Goal: Information Seeking & Learning: Learn about a topic

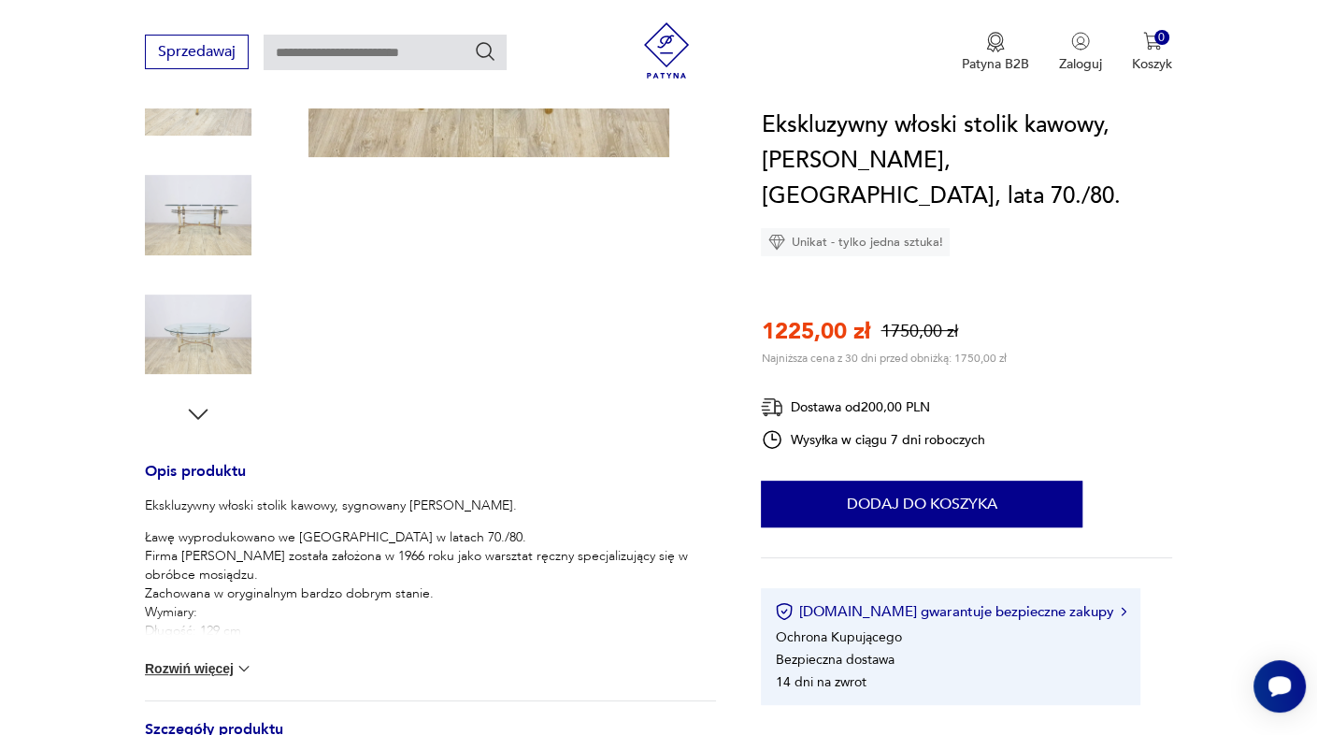
scroll to position [460, 0]
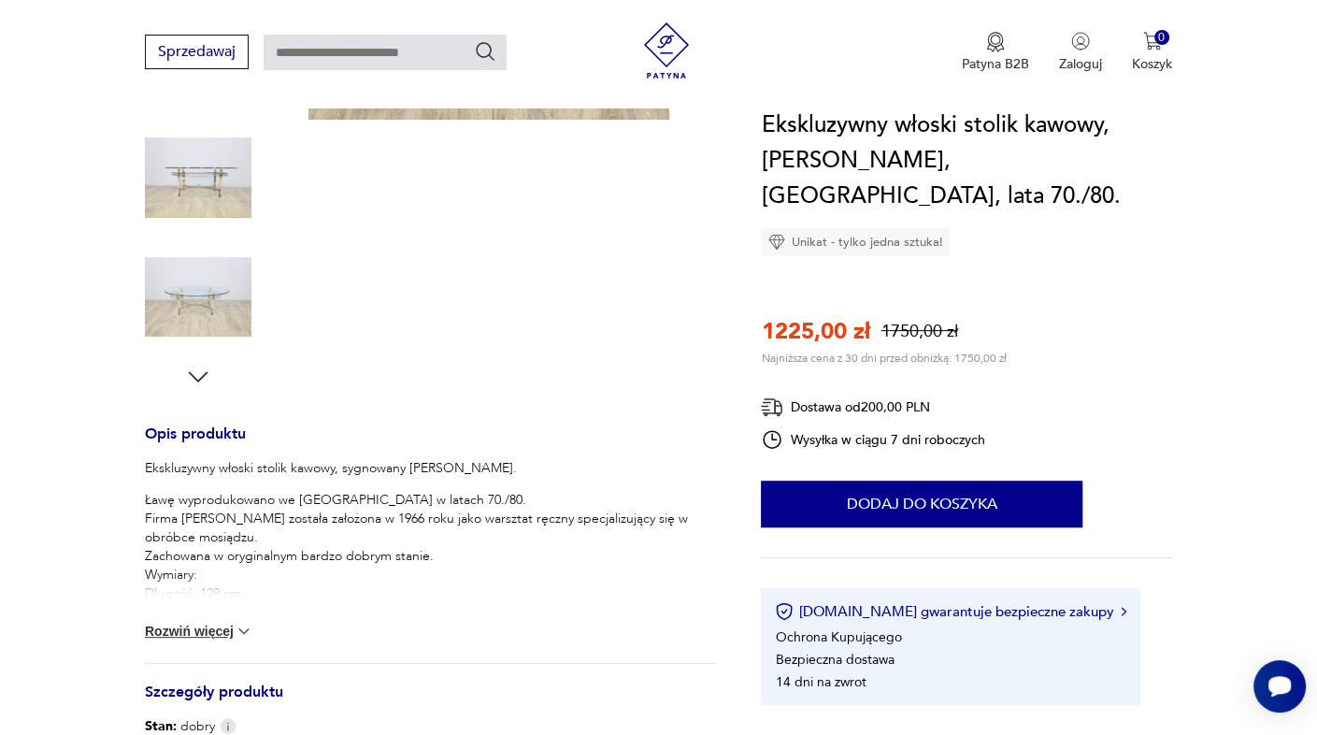
click at [244, 626] on img at bounding box center [244, 631] width 19 height 19
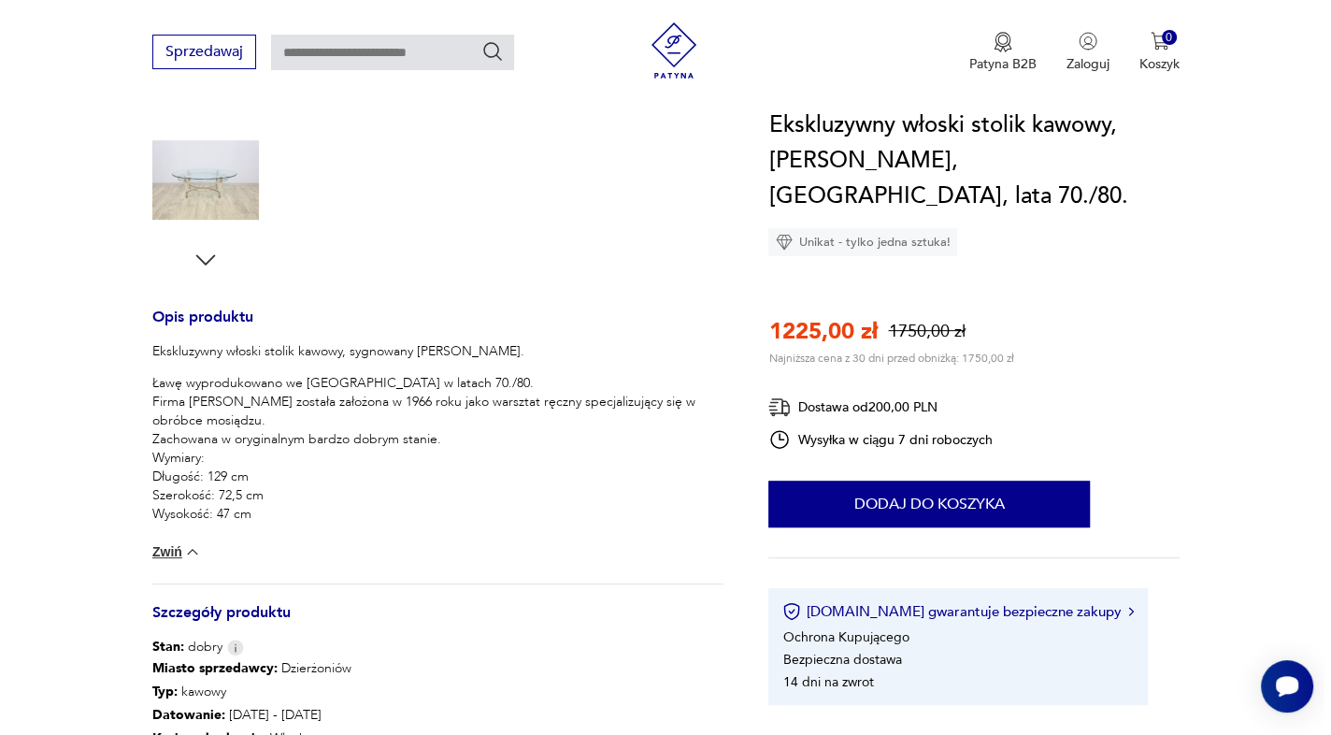
scroll to position [0, 0]
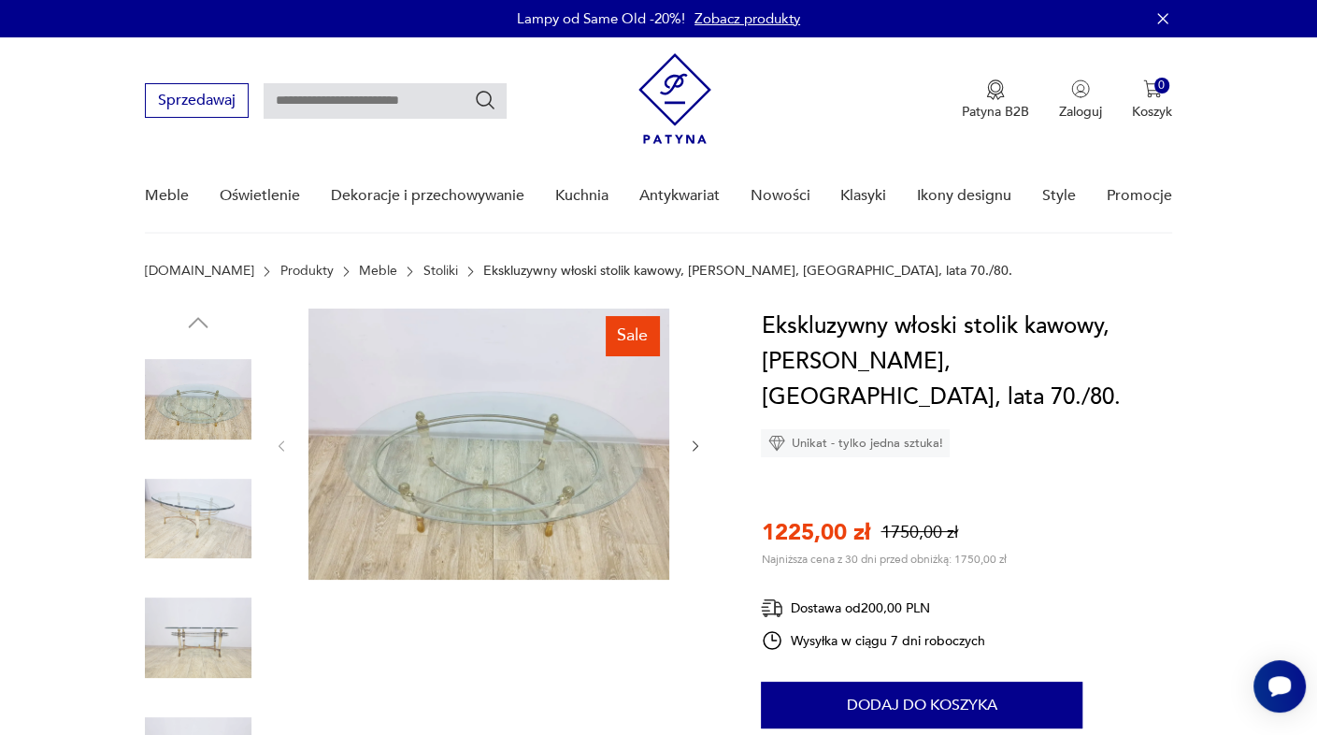
click at [588, 485] on img at bounding box center [489, 444] width 361 height 271
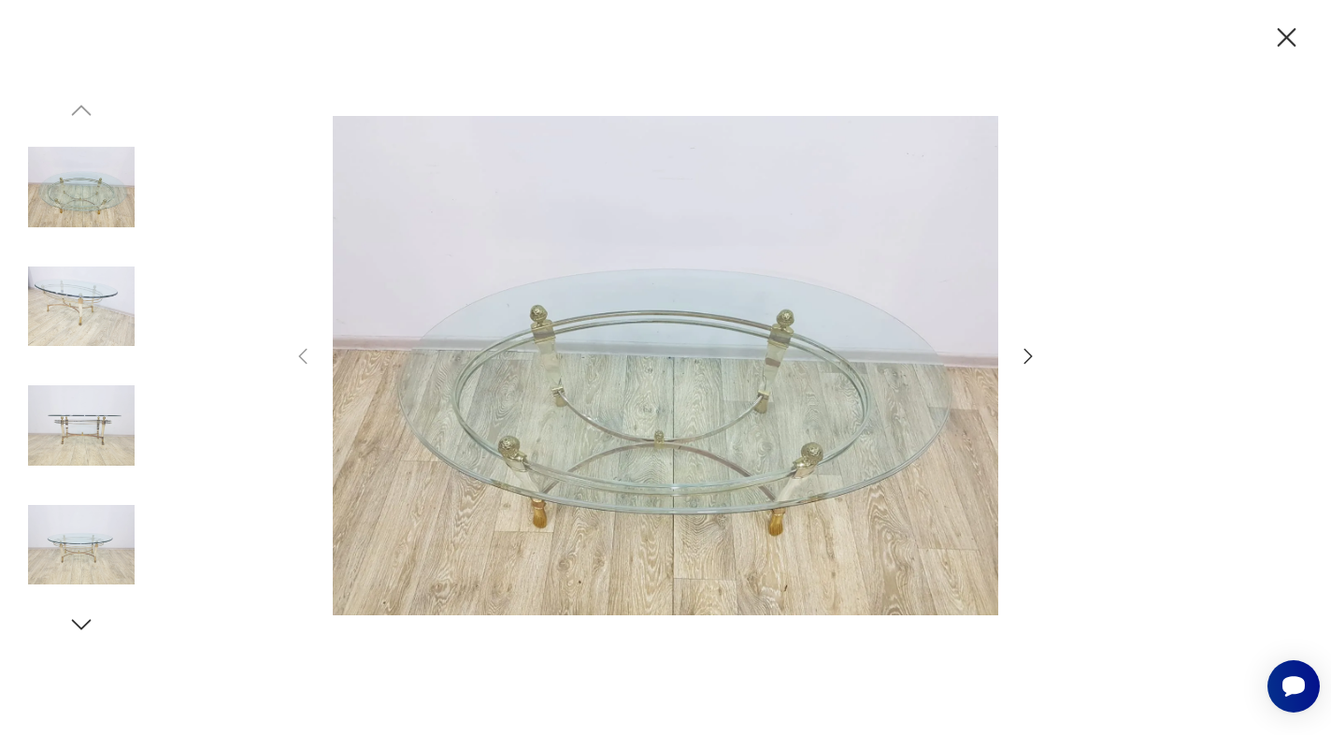
click at [1021, 359] on icon "button" at bounding box center [1028, 356] width 22 height 22
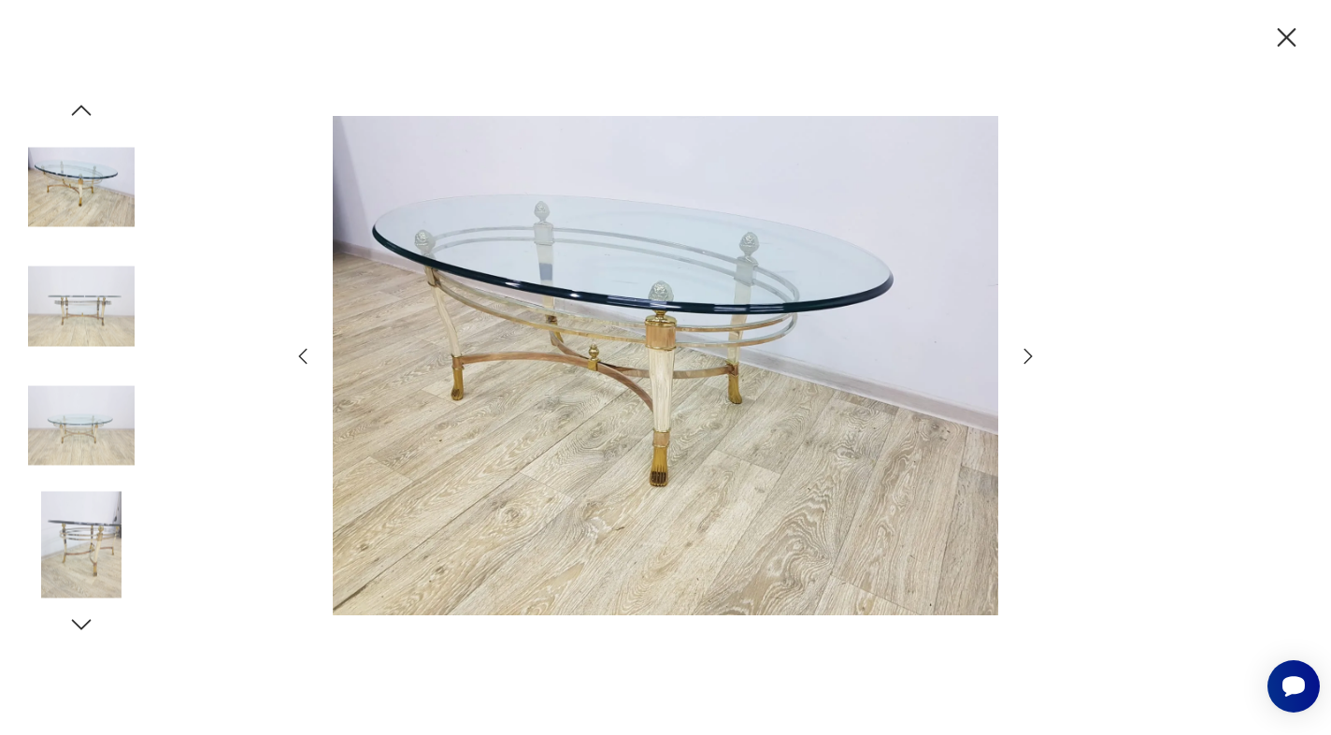
click at [1021, 359] on icon "button" at bounding box center [1028, 356] width 22 height 22
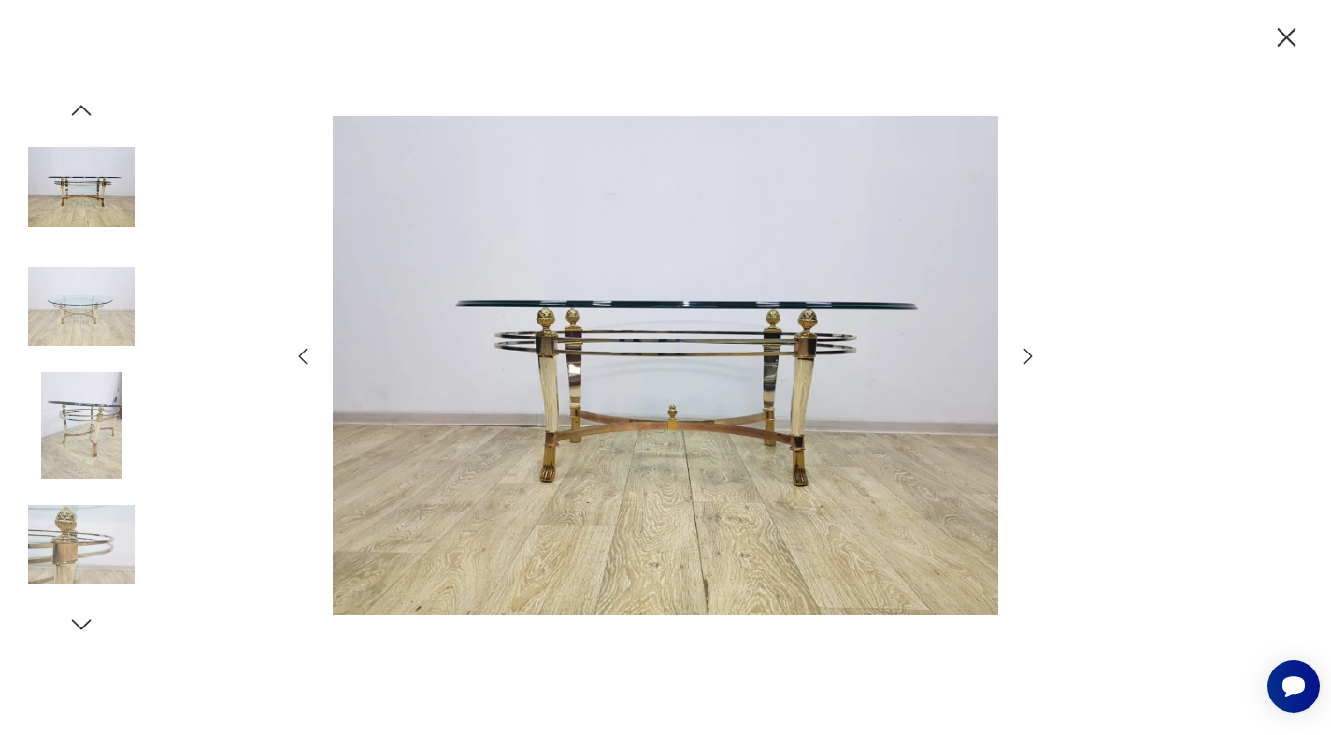
click at [1021, 359] on icon "button" at bounding box center [1028, 356] width 22 height 22
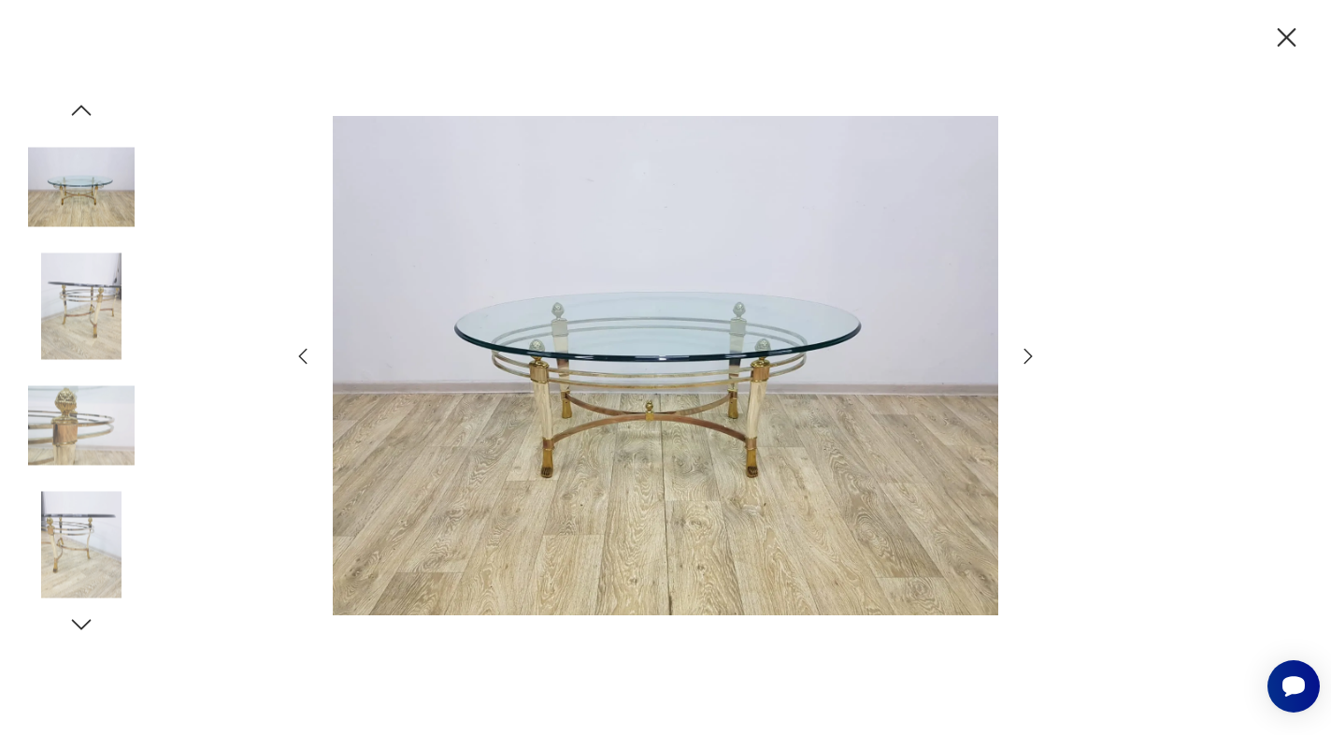
click at [1021, 359] on icon "button" at bounding box center [1028, 356] width 22 height 22
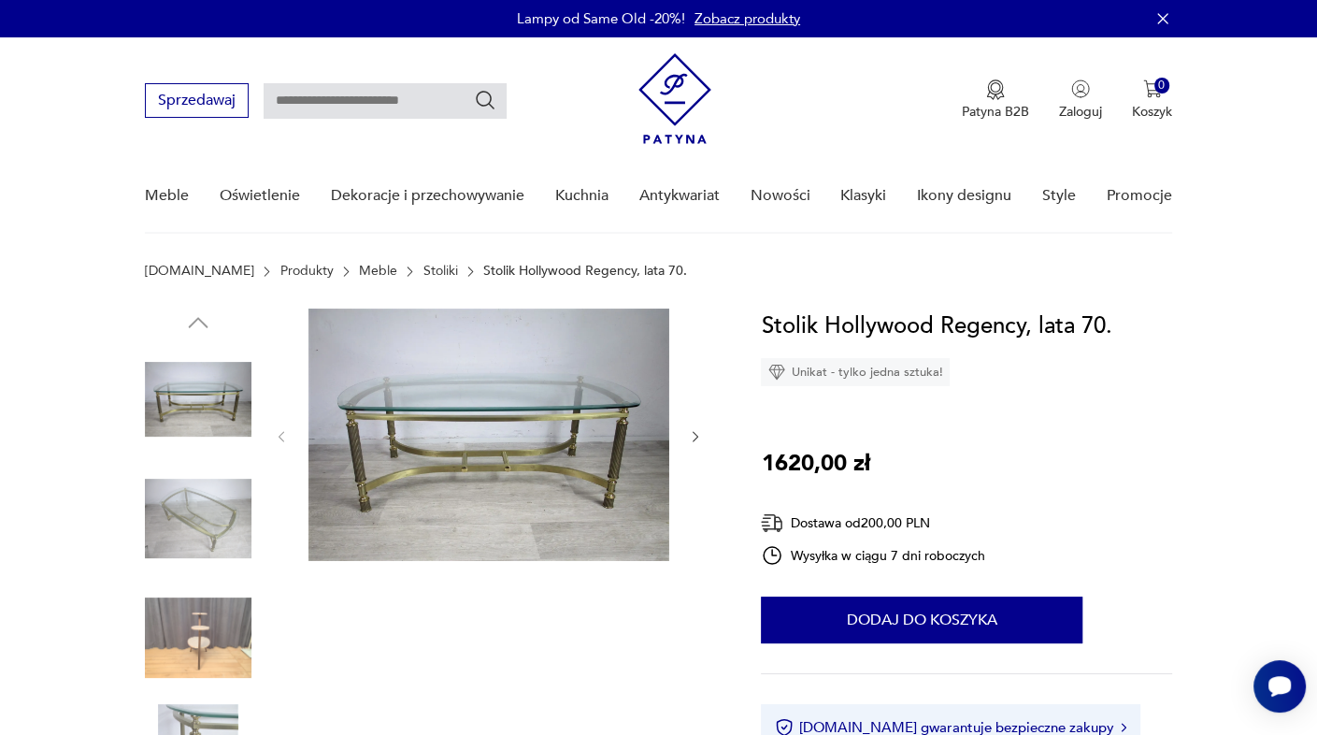
click at [423, 271] on link "Stoliki" at bounding box center [440, 271] width 35 height 15
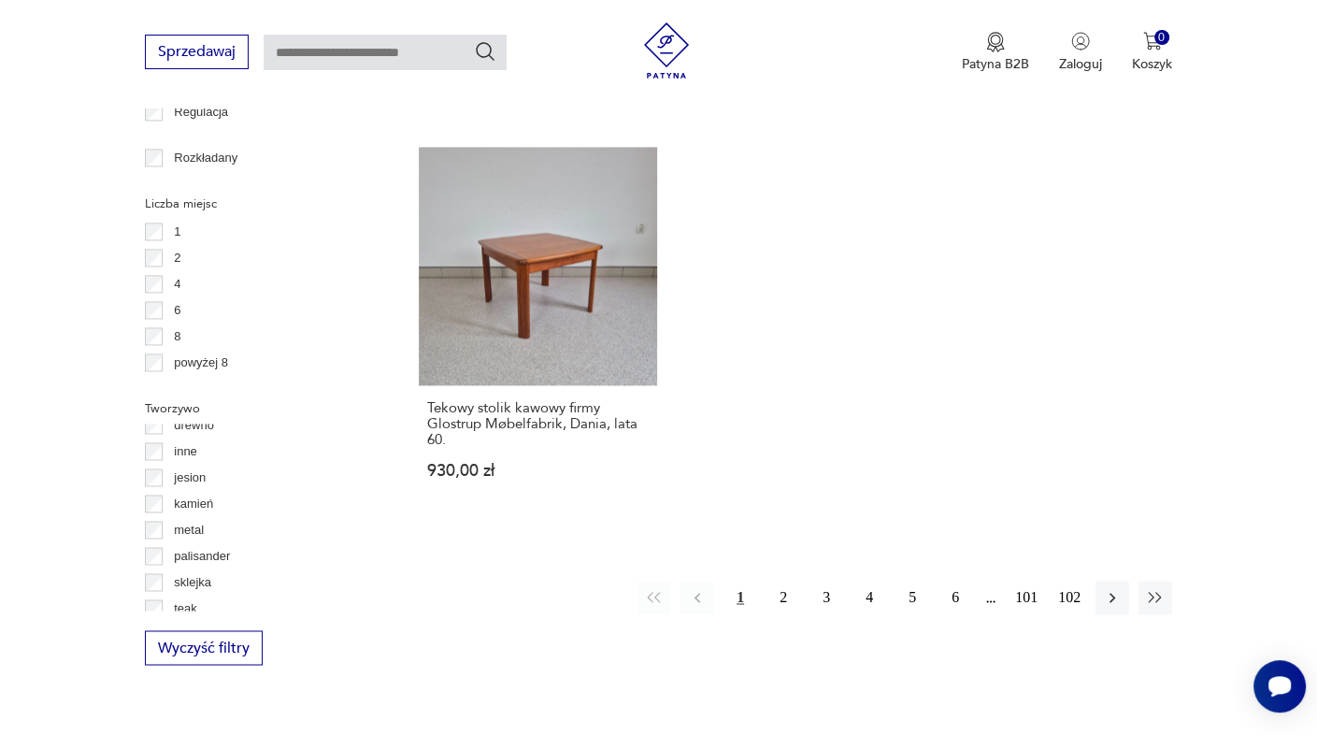
scroll to position [75, 0]
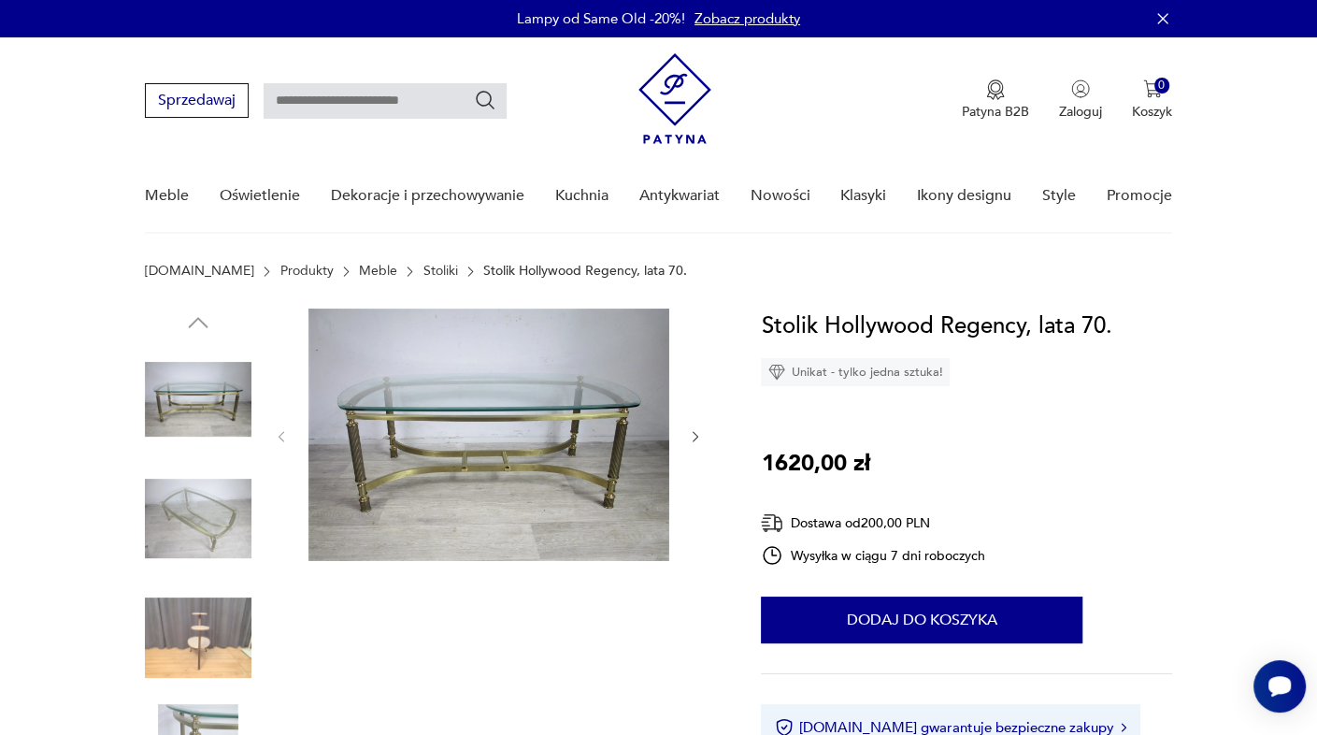
click at [399, 93] on input "text" at bounding box center [385, 101] width 243 height 36
type input "**********"
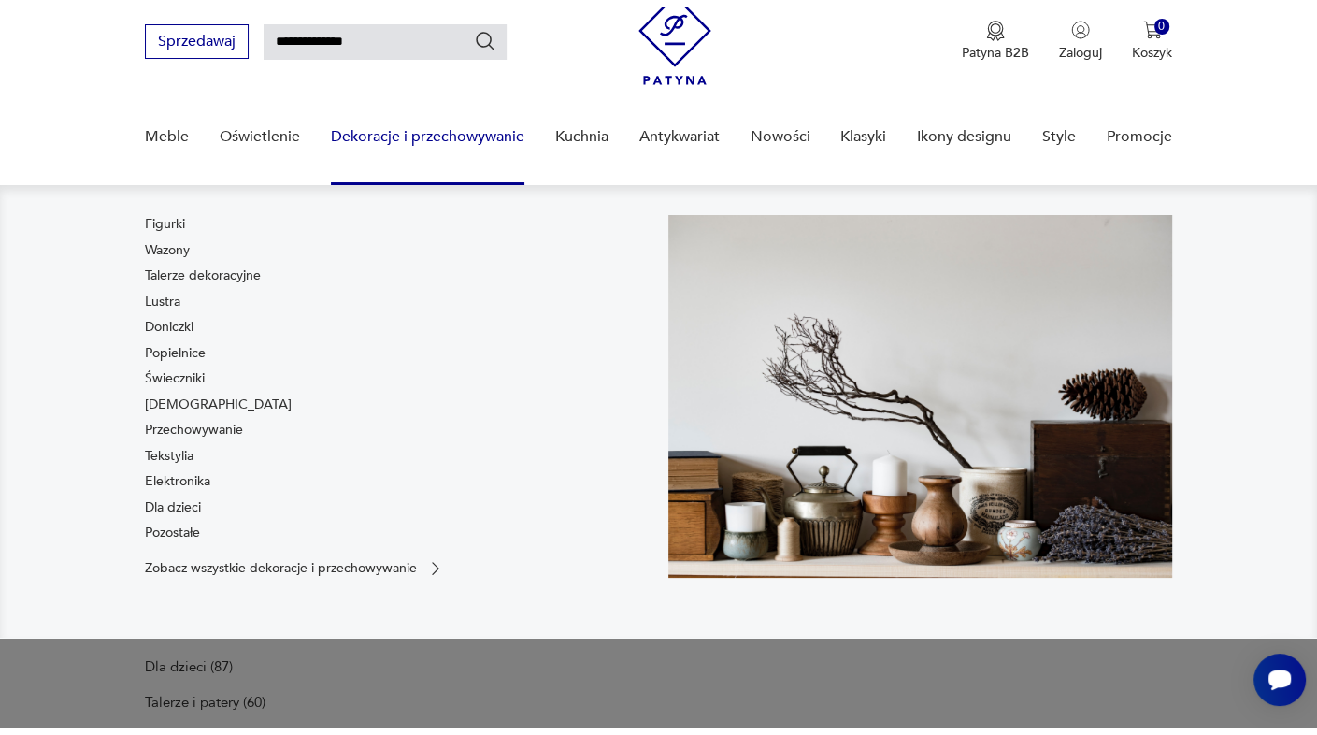
scroll to position [78, 0]
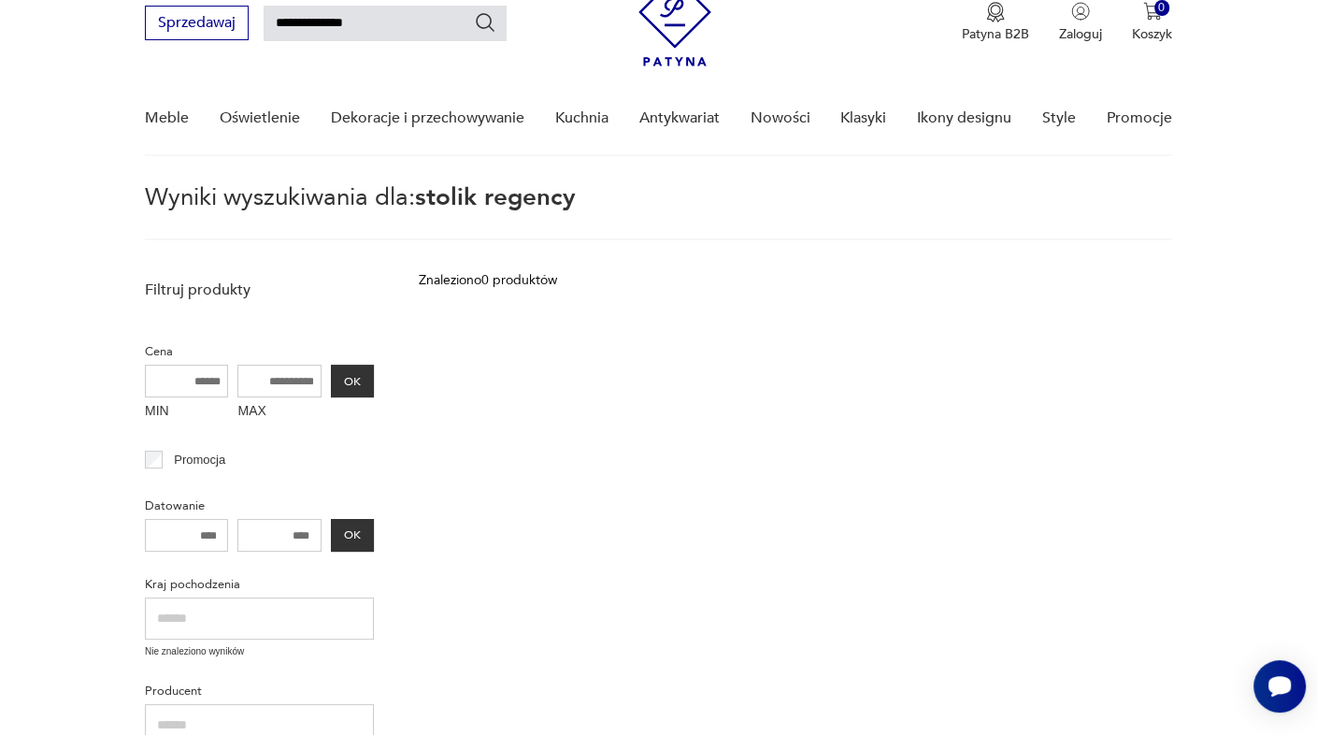
scroll to position [66, 0]
